Goal: Task Accomplishment & Management: Manage account settings

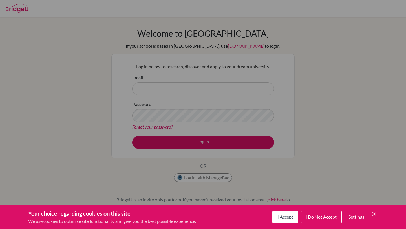
click at [289, 214] on button "I Accept" at bounding box center [286, 217] width 26 height 12
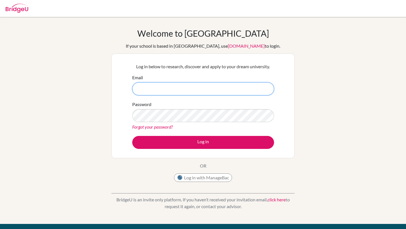
click at [179, 94] on input "Email" at bounding box center [203, 88] width 142 height 13
type input "eduardo.sastizabala@granadino.edu.co"
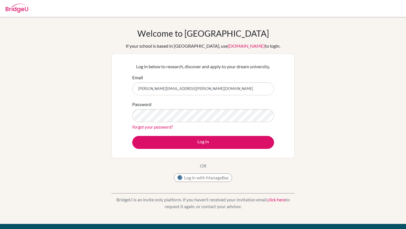
click at [159, 126] on link "Forgot your password?" at bounding box center [152, 126] width 41 height 5
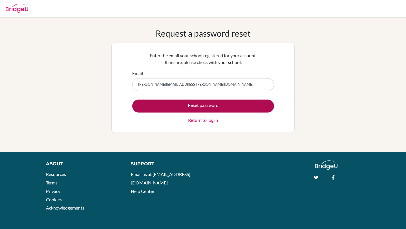
type input "[PERSON_NAME][EMAIL_ADDRESS][PERSON_NAME][DOMAIN_NAME]"
click at [165, 105] on button "Reset password" at bounding box center [203, 106] width 142 height 13
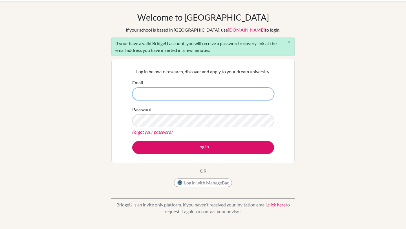
scroll to position [23, 0]
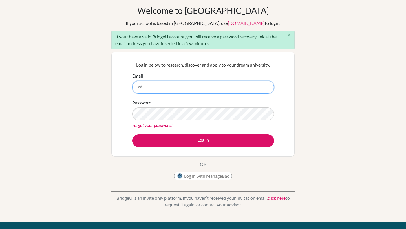
type input "eduardo.satizabala@granadino.edu.co"
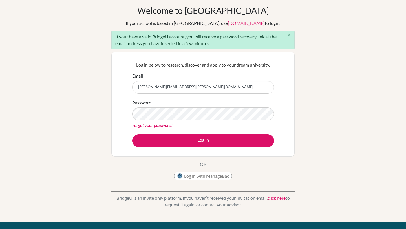
click at [160, 125] on link "Forgot your password?" at bounding box center [152, 125] width 41 height 5
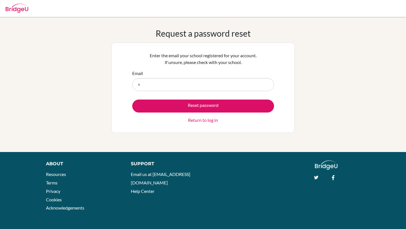
type input "[PERSON_NAME][EMAIL_ADDRESS][PERSON_NAME][DOMAIN_NAME]"
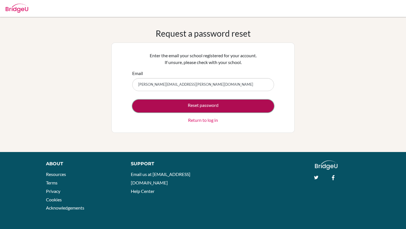
click at [184, 108] on button "Reset password" at bounding box center [203, 106] width 142 height 13
